Goal: Task Accomplishment & Management: Use online tool/utility

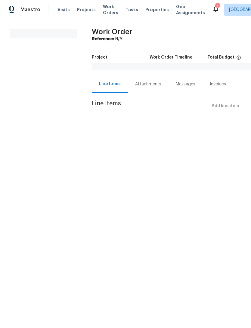
click at [149, 11] on span "Properties" at bounding box center [158, 10] width 24 height 6
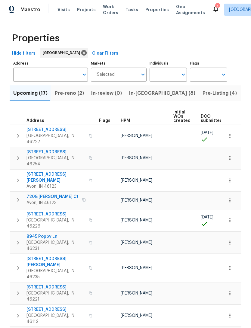
click at [160, 76] on input "Individuals" at bounding box center [164, 74] width 28 height 14
type input "dodd"
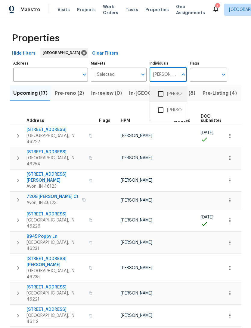
click at [178, 93] on li "[PERSON_NAME]" at bounding box center [169, 93] width 28 height 13
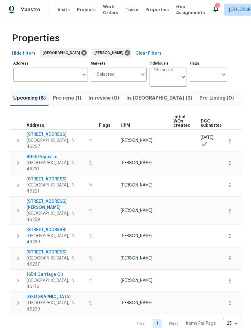
click at [62, 99] on span "Pre-reno (1)" at bounding box center [67, 98] width 28 height 8
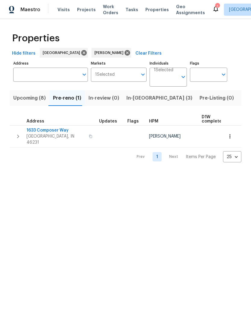
click at [39, 134] on span "Indianapolis, IN 46231" at bounding box center [56, 139] width 59 height 12
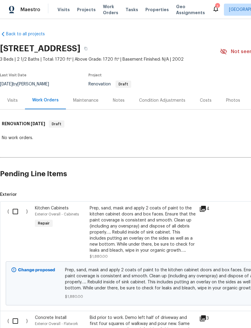
click at [14, 214] on input "checkbox" at bounding box center [17, 211] width 17 height 13
checkbox input "true"
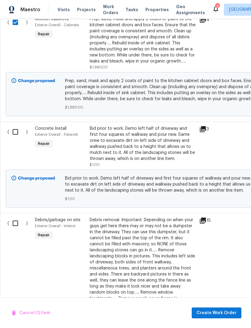
scroll to position [190, 0]
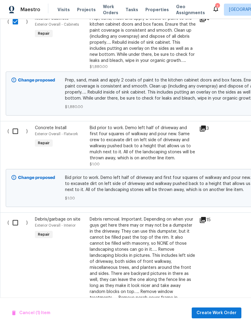
click at [15, 131] on input "checkbox" at bounding box center [17, 131] width 17 height 13
checkbox input "true"
click at [13, 222] on input "checkbox" at bounding box center [17, 222] width 17 height 13
checkbox input "true"
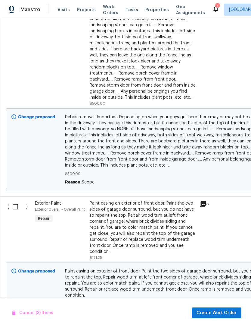
scroll to position [414, 0]
click at [16, 207] on input "checkbox" at bounding box center [17, 206] width 17 height 13
checkbox input "true"
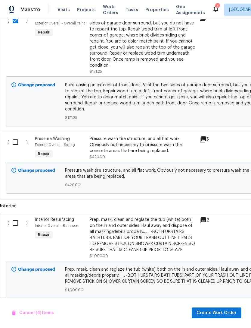
scroll to position [600, 0]
click at [16, 136] on input "checkbox" at bounding box center [17, 141] width 17 height 13
checkbox input "true"
click at [16, 220] on input "checkbox" at bounding box center [17, 222] width 17 height 13
checkbox input "true"
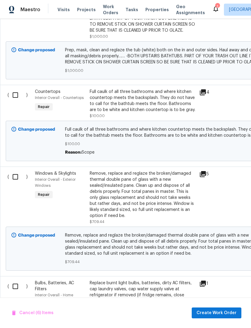
scroll to position [819, 0]
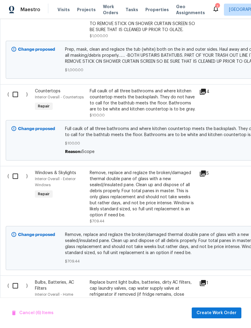
click at [17, 91] on input "checkbox" at bounding box center [17, 94] width 17 height 13
checkbox input "true"
click at [15, 174] on input "checkbox" at bounding box center [17, 176] width 17 height 13
checkbox input "true"
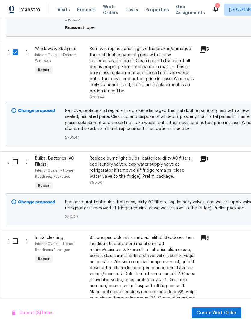
scroll to position [943, 0]
click at [17, 160] on input "checkbox" at bounding box center [17, 161] width 17 height 13
checkbox input "true"
click at [19, 240] on input "checkbox" at bounding box center [17, 240] width 17 height 13
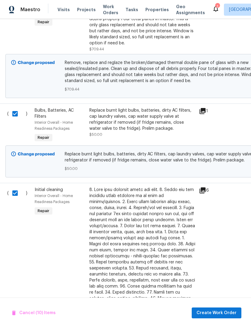
scroll to position [988, 1]
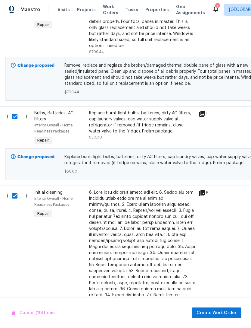
click at [17, 195] on input "checkbox" at bounding box center [16, 195] width 17 height 13
checkbox input "false"
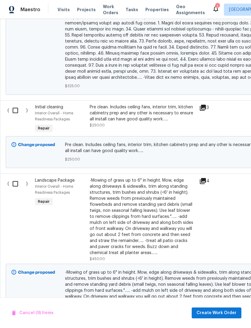
scroll to position [1370, 0]
click at [16, 104] on input "checkbox" at bounding box center [17, 110] width 17 height 13
checkbox input "true"
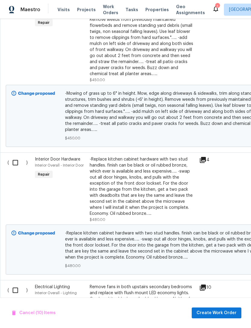
scroll to position [1549, 0]
click at [18, 156] on input "checkbox" at bounding box center [17, 162] width 17 height 13
checkbox input "true"
click at [18, 284] on input "checkbox" at bounding box center [17, 290] width 17 height 13
checkbox input "true"
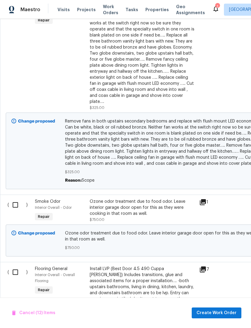
scroll to position [0, 0]
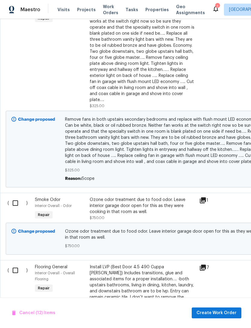
click at [16, 196] on input "checkbox" at bounding box center [17, 202] width 17 height 13
checkbox input "true"
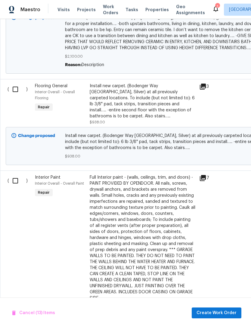
click at [16, 174] on input "checkbox" at bounding box center [17, 180] width 17 height 13
checkbox input "true"
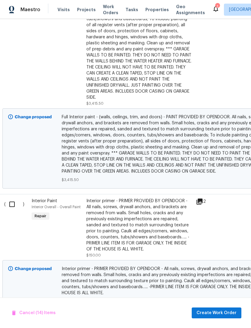
click at [10, 198] on input "checkbox" at bounding box center [14, 204] width 17 height 13
checkbox input "true"
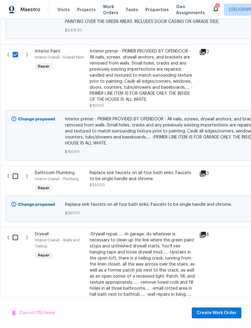
click at [16, 170] on input "checkbox" at bounding box center [17, 176] width 17 height 13
checkbox input "true"
click at [20, 231] on input "checkbox" at bounding box center [17, 237] width 17 height 13
checkbox input "true"
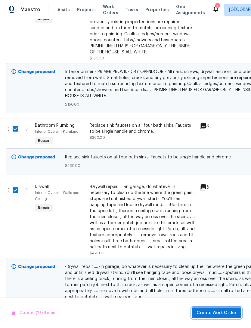
click at [219, 312] on span "Create Work Order" at bounding box center [217, 313] width 40 height 8
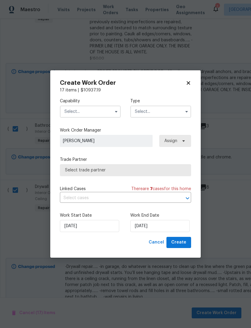
click at [69, 111] on input "text" at bounding box center [90, 111] width 61 height 12
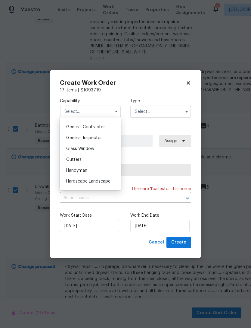
click at [75, 126] on span "General Contractor" at bounding box center [85, 127] width 39 height 4
type input "General Contractor"
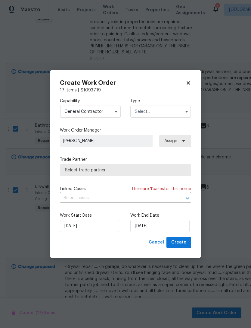
click at [140, 113] on input "text" at bounding box center [160, 111] width 61 height 12
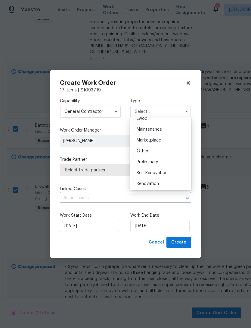
click at [140, 182] on span "Renovation" at bounding box center [148, 183] width 22 height 4
type input "Renovation"
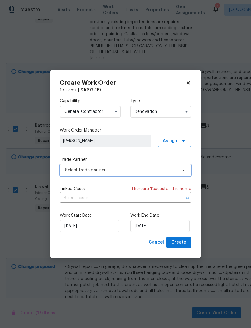
click at [67, 171] on span "Select trade partner" at bounding box center [121, 170] width 112 height 6
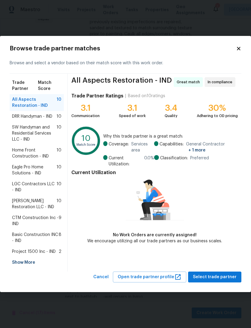
click at [24, 119] on span "DRR Handyman - IND" at bounding box center [32, 116] width 40 height 6
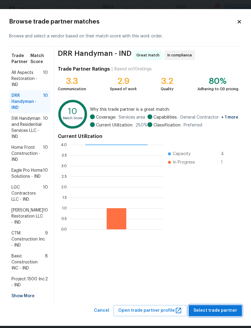
click at [224, 314] on span "Select trade partner" at bounding box center [216, 310] width 44 height 8
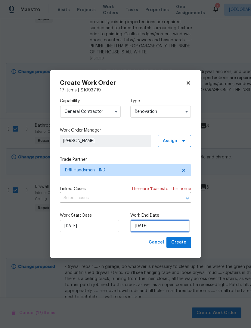
click at [165, 227] on input "9/2/2025" at bounding box center [159, 226] width 59 height 12
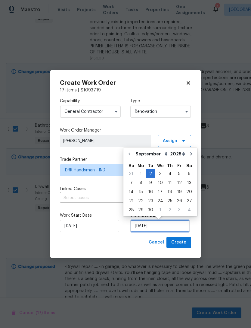
scroll to position [11, 0]
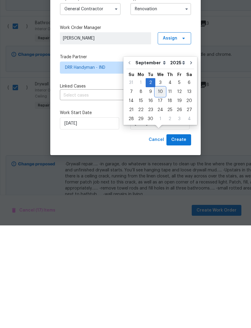
click at [159, 190] on div "10" at bounding box center [160, 194] width 10 height 8
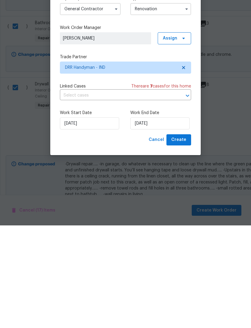
type input "9/10/2025"
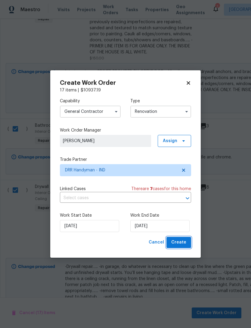
click at [189, 243] on button "Create" at bounding box center [179, 242] width 25 height 11
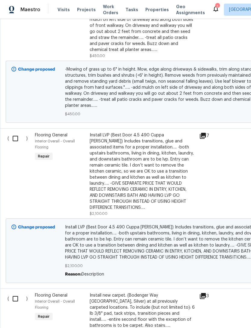
scroll to position [543, 0]
click at [17, 132] on input "checkbox" at bounding box center [17, 138] width 17 height 13
checkbox input "true"
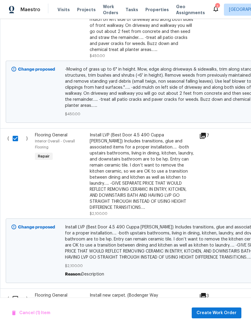
click at [15, 292] on input "checkbox" at bounding box center [17, 298] width 17 height 13
checkbox input "true"
click at [224, 311] on span "Create Work Order" at bounding box center [217, 313] width 40 height 8
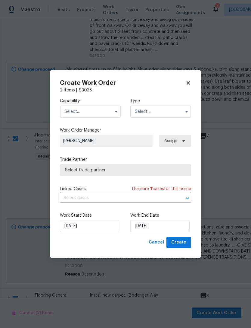
click at [68, 171] on span "Select trade partner" at bounding box center [125, 170] width 121 height 6
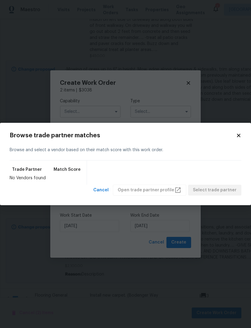
click at [238, 136] on icon at bounding box center [238, 134] width 3 height 3
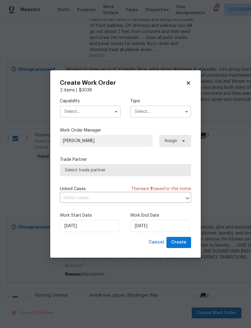
click at [75, 106] on input "text" at bounding box center [90, 111] width 61 height 12
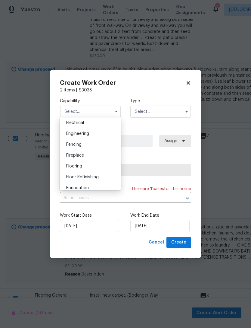
scroll to position [206, 0]
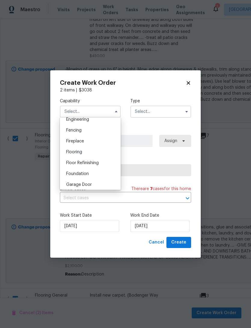
click at [69, 154] on div "Flooring" at bounding box center [90, 151] width 58 height 11
type input "Flooring"
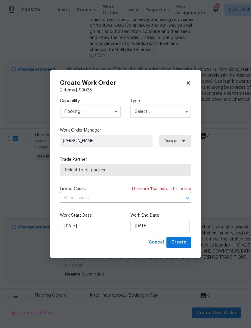
click at [173, 112] on input "text" at bounding box center [160, 111] width 61 height 12
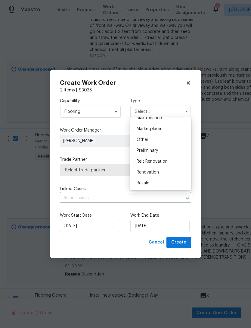
scroll to position [103, 0]
click at [167, 174] on div "Renovation" at bounding box center [161, 172] width 58 height 11
type input "Renovation"
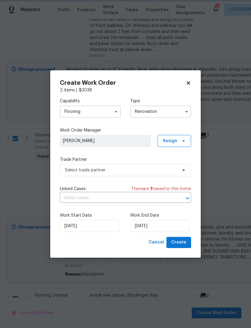
scroll to position [0, 0]
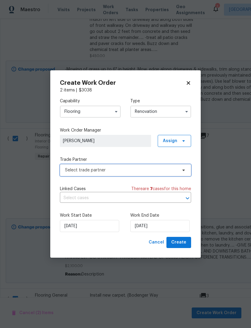
click at [69, 171] on span "Select trade partner" at bounding box center [121, 170] width 112 height 6
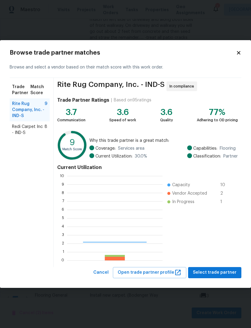
scroll to position [84, 96]
click at [23, 130] on span "Redi Carpet Inc - IND-S" at bounding box center [28, 130] width 33 height 12
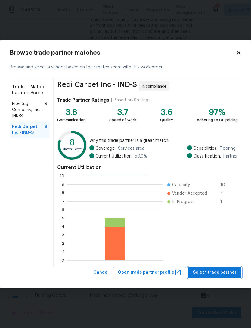
click at [225, 272] on span "Select trade partner" at bounding box center [215, 272] width 44 height 8
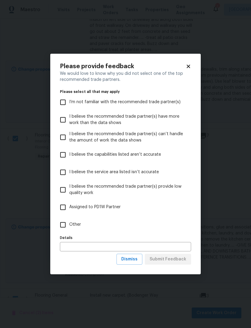
click at [62, 224] on input "Other" at bounding box center [63, 224] width 13 height 13
checkbox input "true"
click at [66, 247] on input "text" at bounding box center [125, 246] width 131 height 9
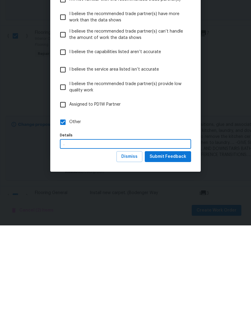
type input "."
click at [181, 255] on span "Submit Feedback" at bounding box center [168, 259] width 37 height 8
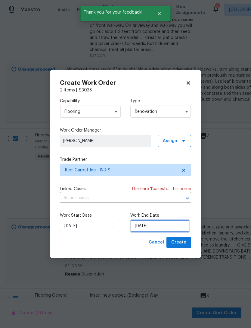
click at [170, 226] on input "9/2/2025" at bounding box center [159, 226] width 59 height 12
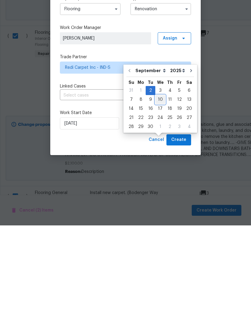
click at [162, 198] on div "10" at bounding box center [160, 202] width 10 height 8
type input "9/10/2025"
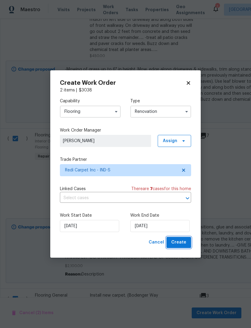
click at [189, 244] on button "Create" at bounding box center [179, 242] width 25 height 11
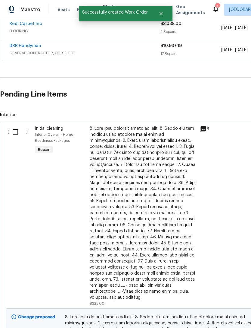
scroll to position [118, 0]
click at [14, 131] on input "checkbox" at bounding box center [17, 131] width 17 height 13
checkbox input "true"
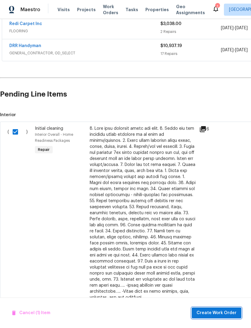
click at [225, 310] on span "Create Work Order" at bounding box center [217, 313] width 40 height 8
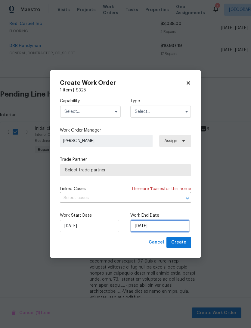
click at [153, 228] on input "9/2/2025" at bounding box center [159, 226] width 59 height 12
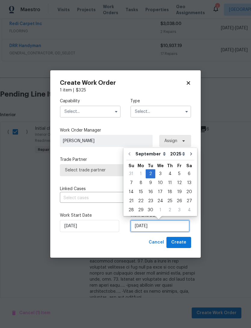
scroll to position [11, 0]
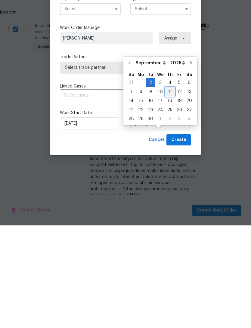
click at [169, 190] on div "11" at bounding box center [169, 194] width 9 height 8
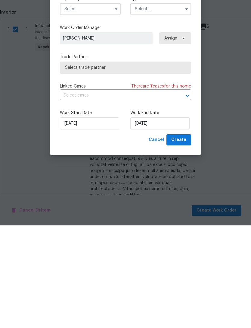
type input "9/11/2025"
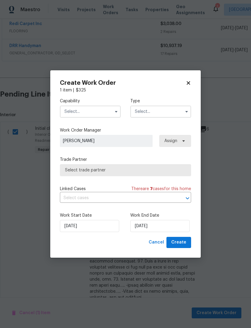
click at [67, 111] on input "text" at bounding box center [90, 111] width 61 height 12
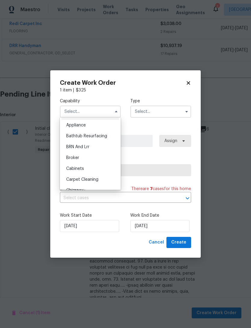
scroll to position [42, 0]
click at [67, 168] on span "Cleaning" at bounding box center [74, 169] width 17 height 4
type input "Cleaning"
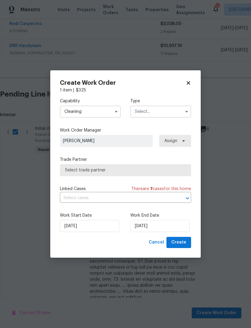
click at [142, 114] on input "text" at bounding box center [160, 111] width 61 height 12
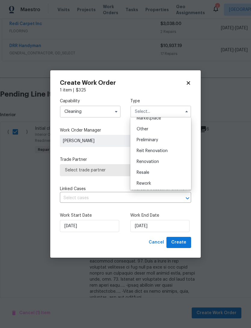
scroll to position [115, 0]
click at [139, 163] on div "Renovation" at bounding box center [161, 160] width 58 height 11
type input "Renovation"
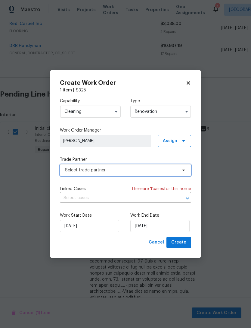
click at [66, 172] on span "Select trade partner" at bounding box center [121, 170] width 112 height 6
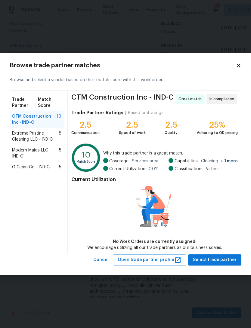
click at [16, 137] on span "Extreme Pristine Cleaning LLC - IND-C" at bounding box center [35, 136] width 47 height 12
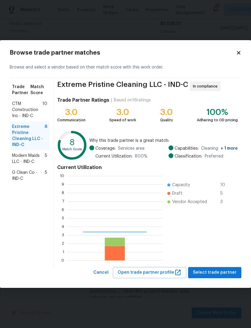
scroll to position [84, 96]
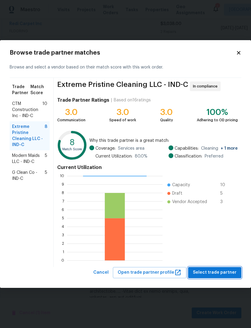
click at [224, 273] on span "Select trade partner" at bounding box center [215, 272] width 44 height 8
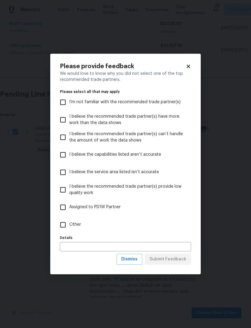
click at [62, 225] on input "Other" at bounding box center [63, 224] width 13 height 13
checkbox input "true"
click at [62, 247] on input "text" at bounding box center [125, 246] width 131 height 9
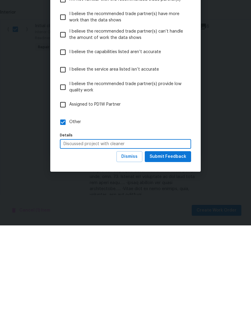
type input "Discussed project with cleaner"
click at [190, 253] on button "Submit Feedback" at bounding box center [168, 258] width 46 height 11
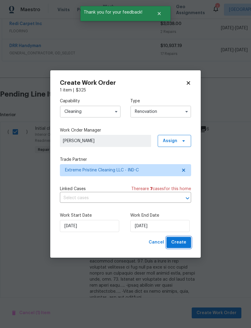
click at [183, 244] on span "Create" at bounding box center [178, 242] width 15 height 8
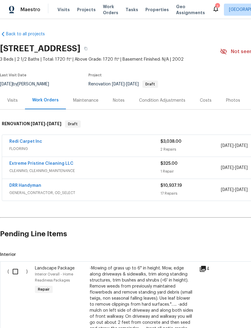
scroll to position [0, 0]
click at [21, 187] on link "DRR Handyman" at bounding box center [25, 185] width 32 height 4
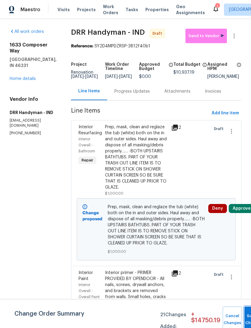
click at [248, 320] on span "Submit Changes" at bounding box center [254, 319] width 13 height 14
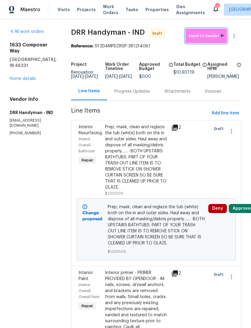
click at [209, 36] on span "Send to Vendor" at bounding box center [207, 36] width 36 height 7
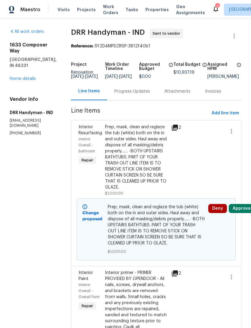
click at [20, 80] on link "Home details" at bounding box center [23, 79] width 26 height 4
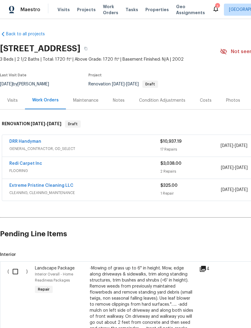
click at [19, 165] on link "Redi Carpet Inc" at bounding box center [25, 163] width 33 height 4
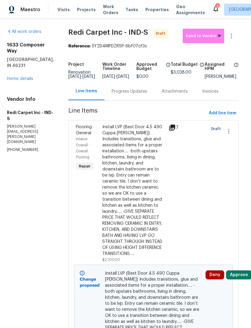
scroll to position [0, 3]
click at [206, 36] on span "Send to Vendor" at bounding box center [204, 36] width 36 height 7
click at [16, 77] on link "Home details" at bounding box center [20, 79] width 26 height 4
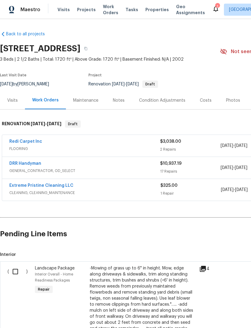
click at [24, 191] on span "CLEANING, CLEANING_MAINTENANCE" at bounding box center [84, 193] width 151 height 6
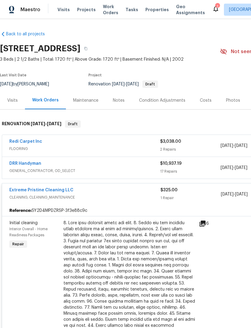
click at [32, 192] on link "Extreme Pristine Cleaning LLC" at bounding box center [41, 190] width 64 height 4
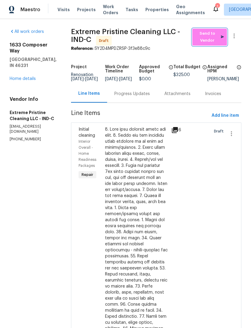
click at [211, 36] on span "Send to Vendor" at bounding box center [210, 37] width 29 height 14
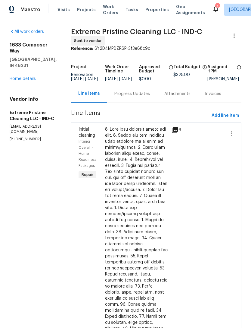
click at [126, 97] on div "Progress Updates" at bounding box center [133, 94] width 36 height 6
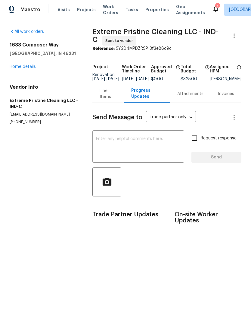
click at [105, 141] on textarea at bounding box center [138, 147] width 85 height 21
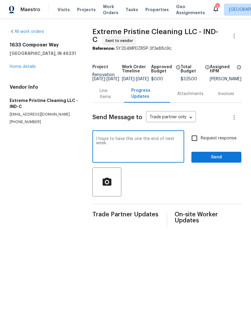
type textarea "I hope to have this one the end of next week."
click at [226, 160] on span "Send" at bounding box center [216, 157] width 40 height 8
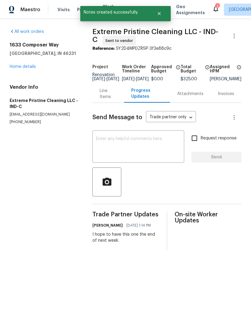
click at [20, 65] on link "Home details" at bounding box center [23, 66] width 26 height 4
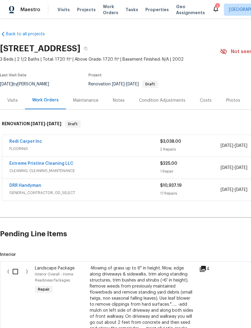
click at [19, 143] on link "Redi Carpet Inc" at bounding box center [25, 141] width 33 height 4
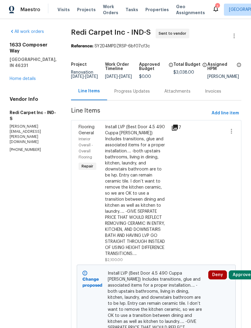
click at [128, 99] on div "Progress Updates" at bounding box center [132, 91] width 50 height 18
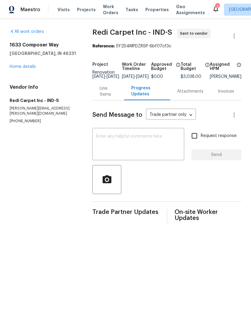
click at [101, 140] on textarea at bounding box center [138, 144] width 85 height 21
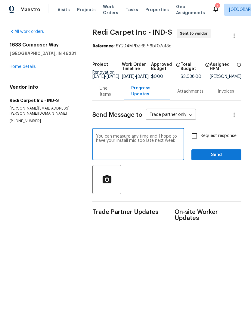
click at [138, 147] on textarea "You can measure any time and I hope to have your install mid too late next week" at bounding box center [138, 144] width 85 height 21
click at [138, 146] on textarea "You can measure any time and I hope to have your install mid too late next week" at bounding box center [138, 144] width 85 height 21
type textarea "You can measure any time and I hope to have your install mid to late next week"
click at [230, 156] on span "Send" at bounding box center [216, 155] width 40 height 8
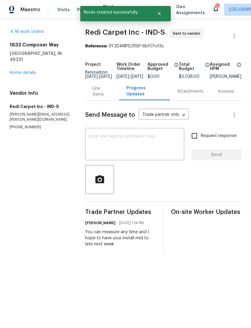
click at [18, 71] on link "Home details" at bounding box center [23, 73] width 26 height 4
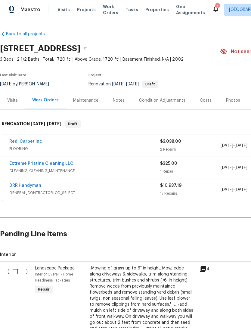
click at [19, 185] on link "DRR Handyman" at bounding box center [25, 185] width 32 height 4
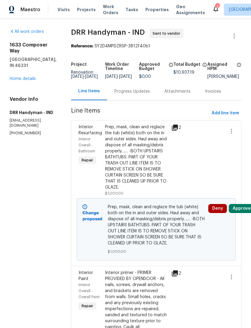
click at [118, 93] on div "Progress Updates" at bounding box center [133, 91] width 36 height 6
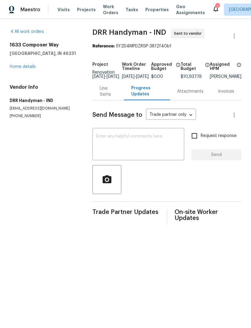
click at [97, 139] on textarea at bounding box center [138, 144] width 85 height 21
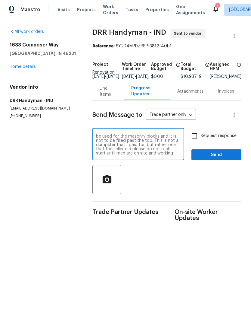
scroll to position [8, 0]
type textarea "You can start immediately. Remember if your guys use the dumpster, it is not to…"
click at [228, 159] on span "Send" at bounding box center [216, 155] width 40 height 8
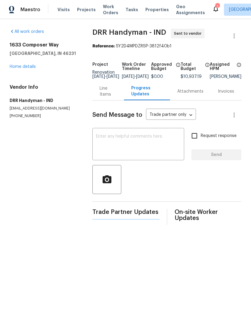
scroll to position [0, 0]
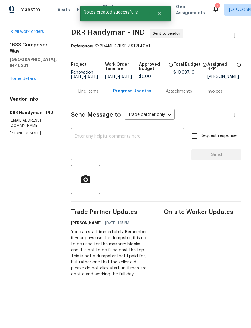
click at [22, 77] on link "Home details" at bounding box center [23, 79] width 26 height 4
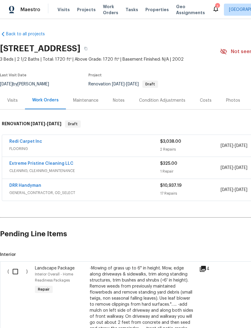
click at [212, 7] on icon at bounding box center [215, 8] width 7 height 7
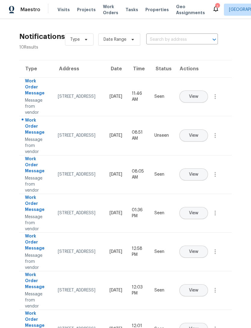
click at [30, 130] on div "Work Order Message" at bounding box center [36, 127] width 23 height 20
click at [208, 129] on button "View" at bounding box center [194, 135] width 29 height 12
